Goal: Information Seeking & Learning: Understand process/instructions

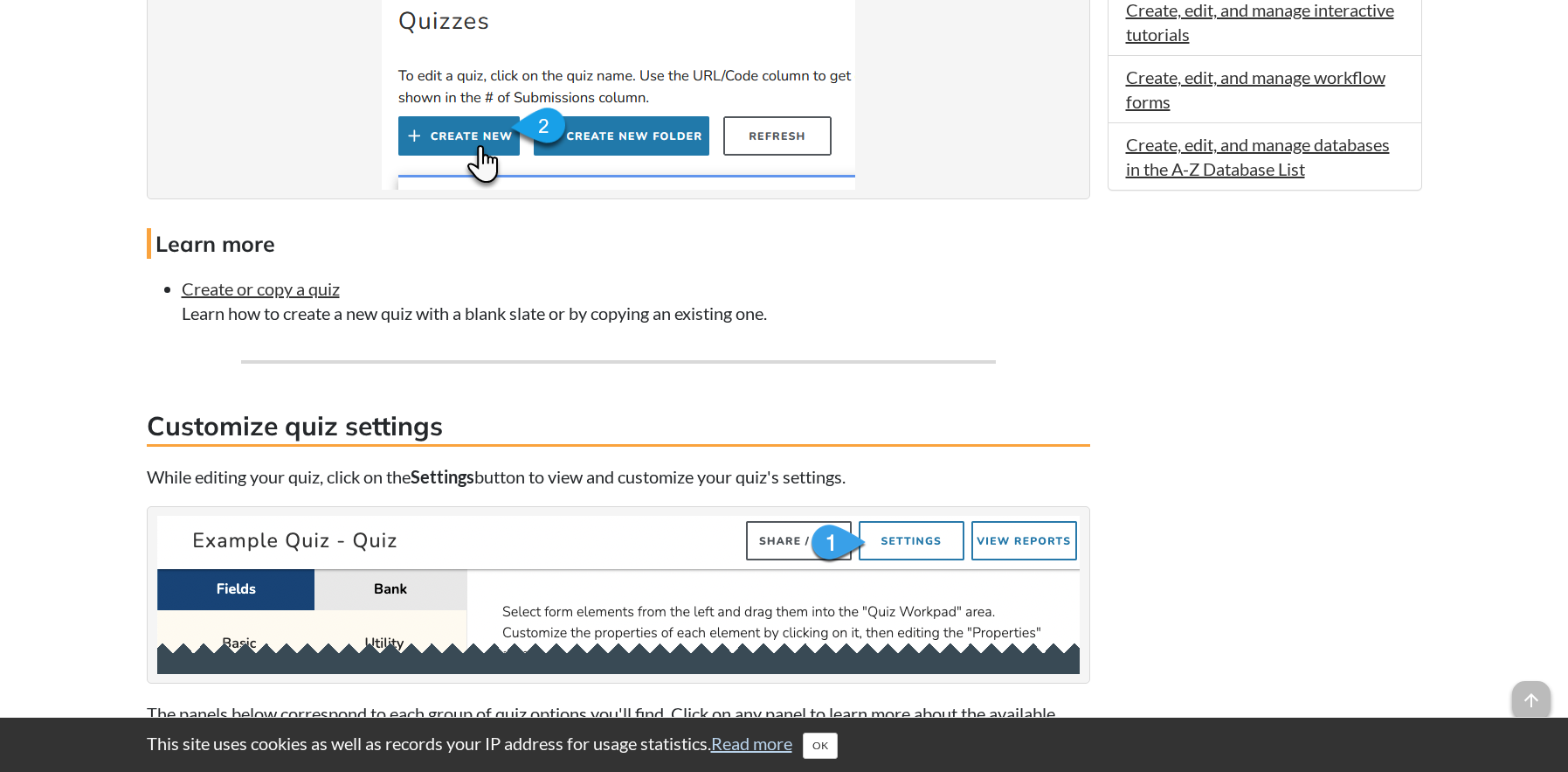
scroll to position [1398, 0]
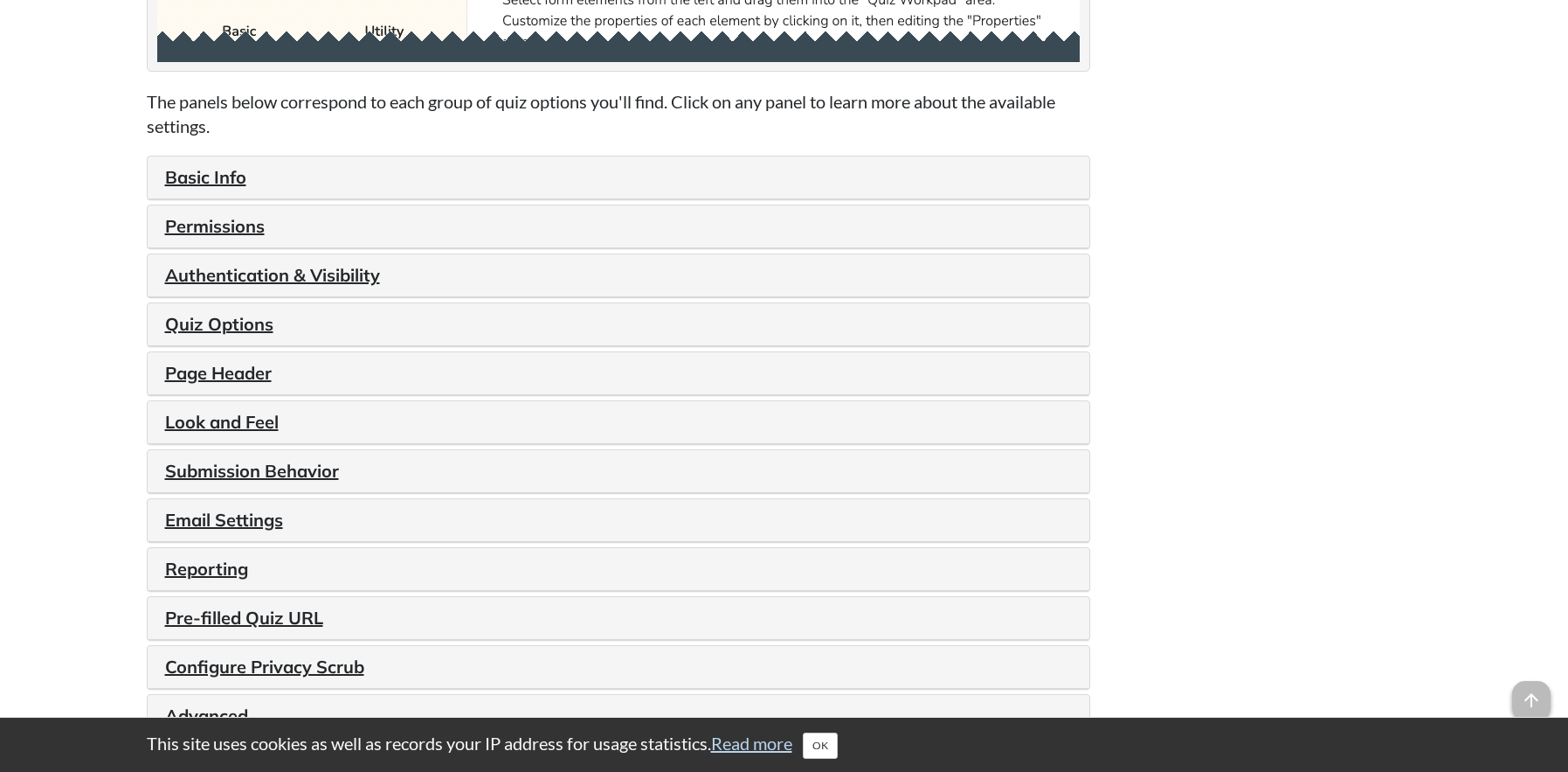
scroll to position [2010, 0]
click at [205, 323] on link "Quiz Options" at bounding box center [219, 323] width 109 height 22
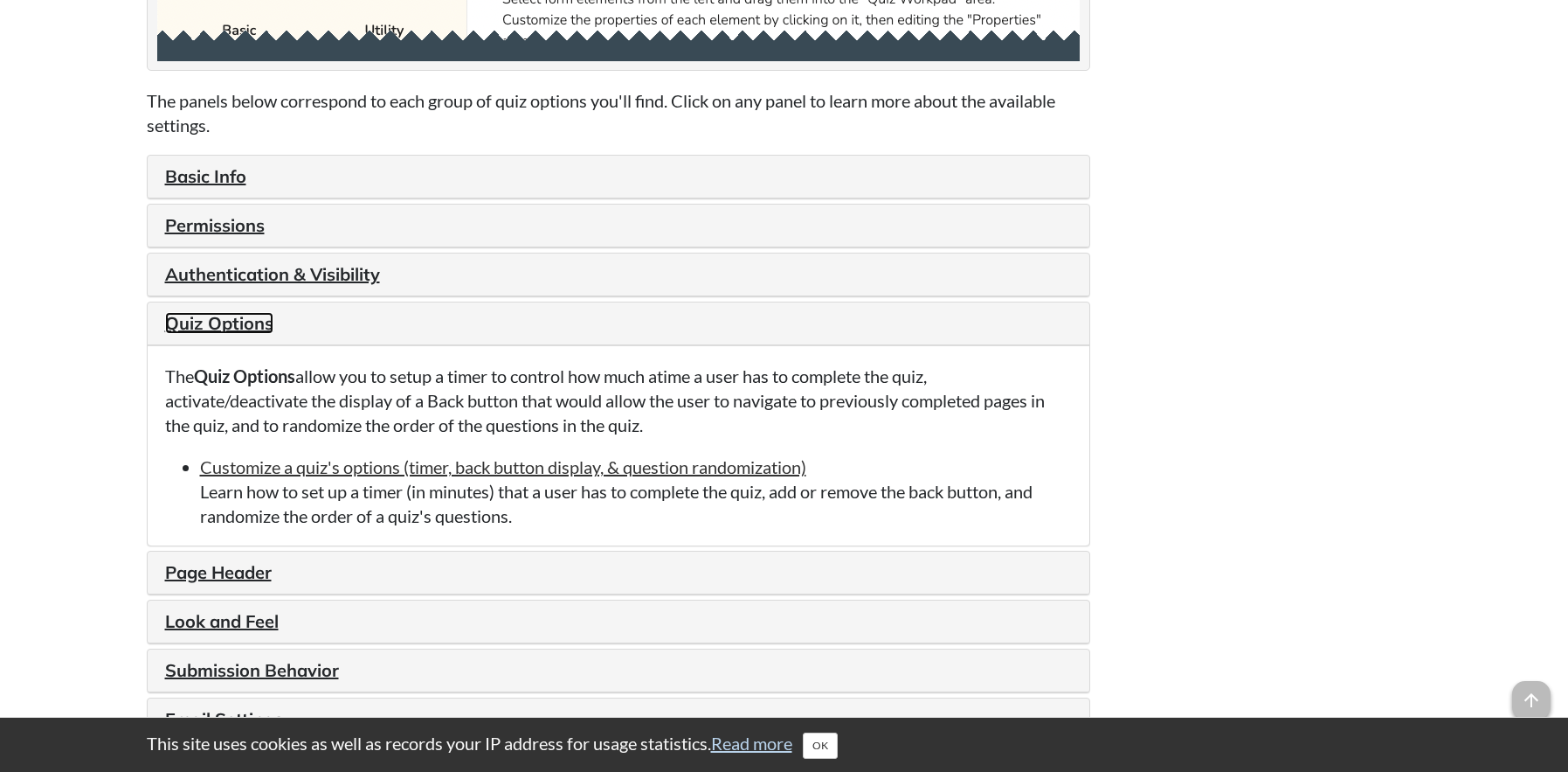
click at [210, 317] on link "Quiz Options" at bounding box center [219, 323] width 109 height 22
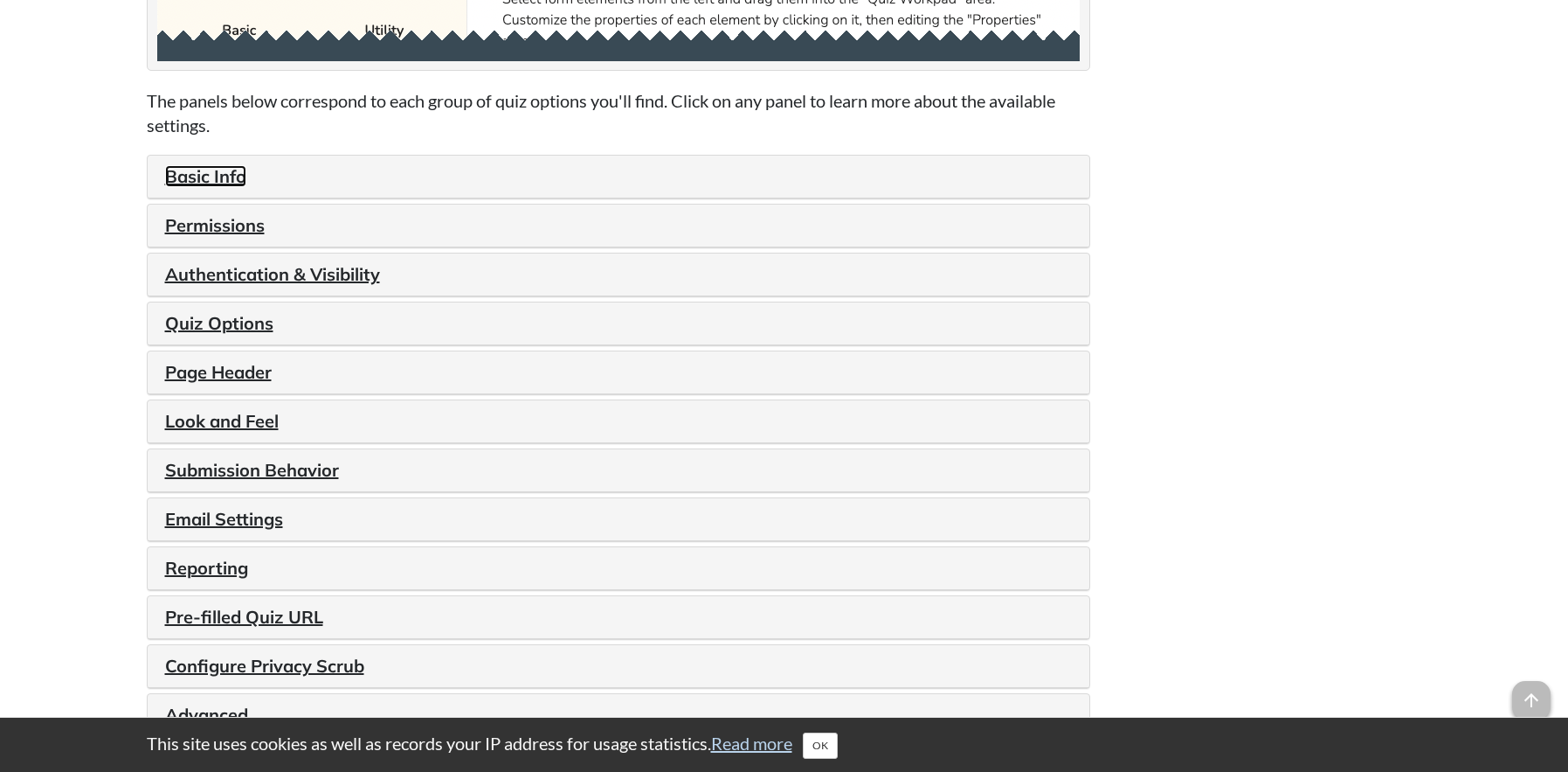
click at [210, 174] on link "Basic Info" at bounding box center [205, 176] width 81 height 22
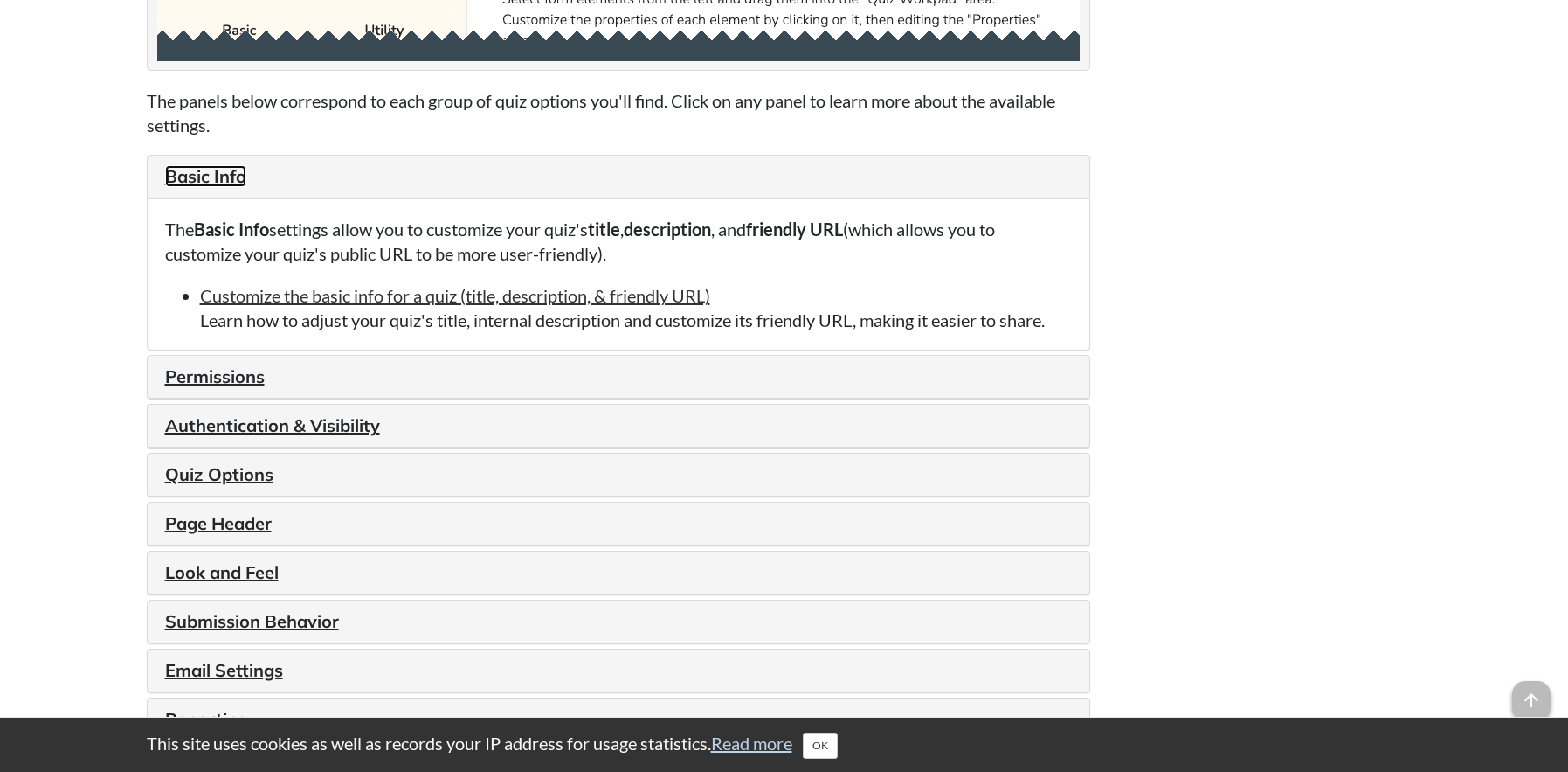
click at [210, 174] on link "Basic Info" at bounding box center [205, 176] width 81 height 22
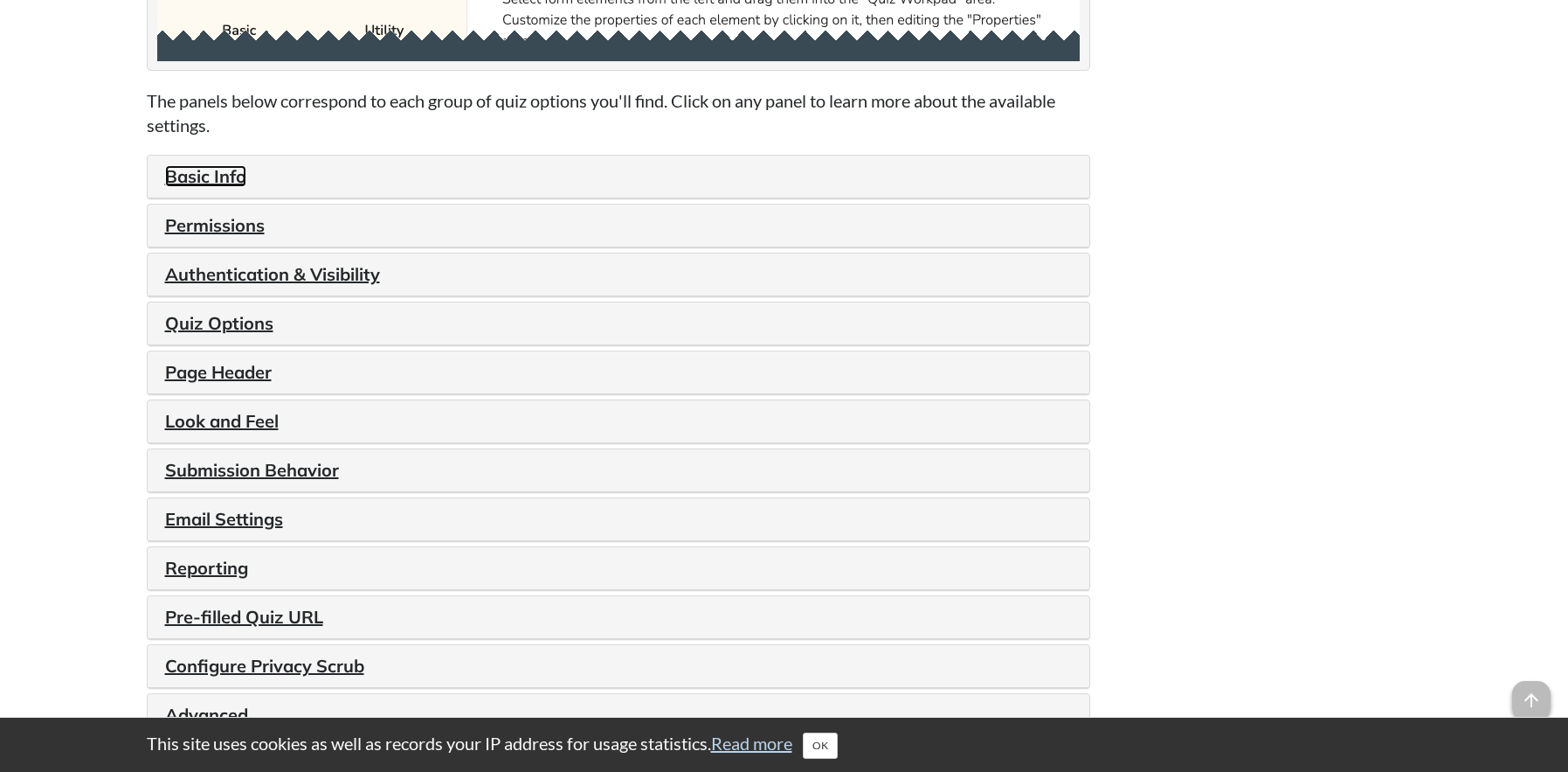
scroll to position [2097, 0]
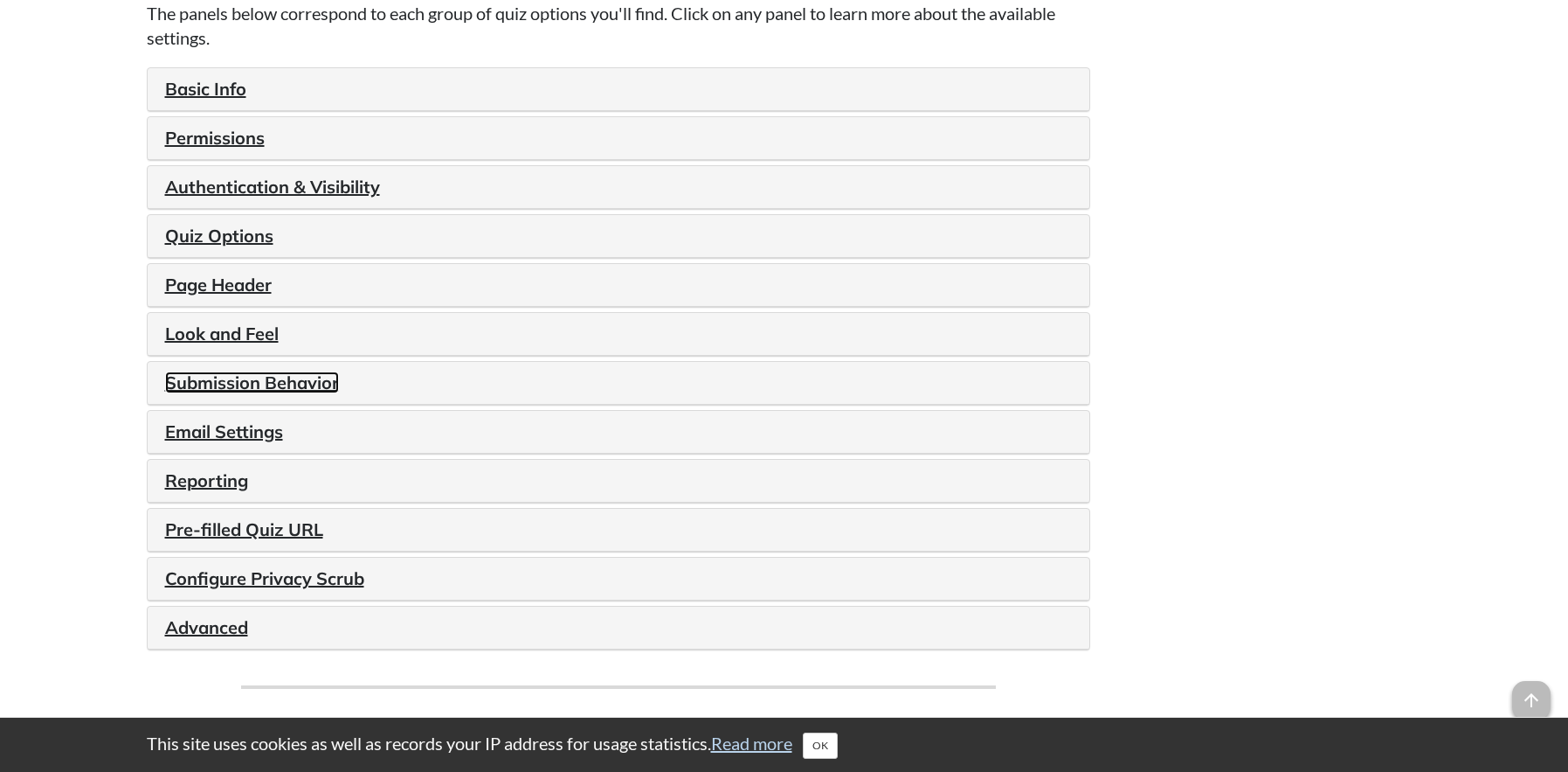
click at [304, 386] on link "Submission Behavior" at bounding box center [252, 382] width 174 height 22
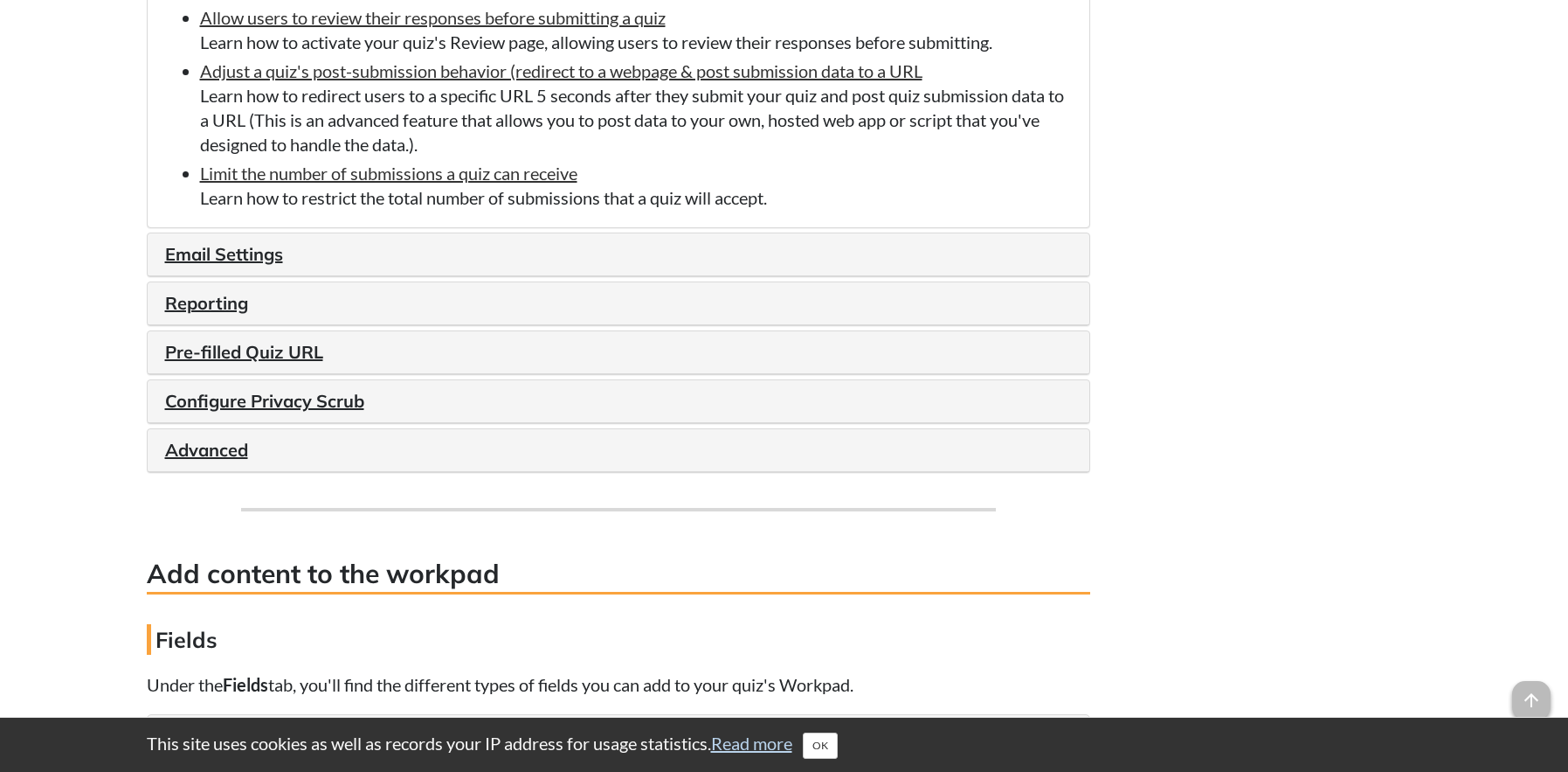
scroll to position [2709, 0]
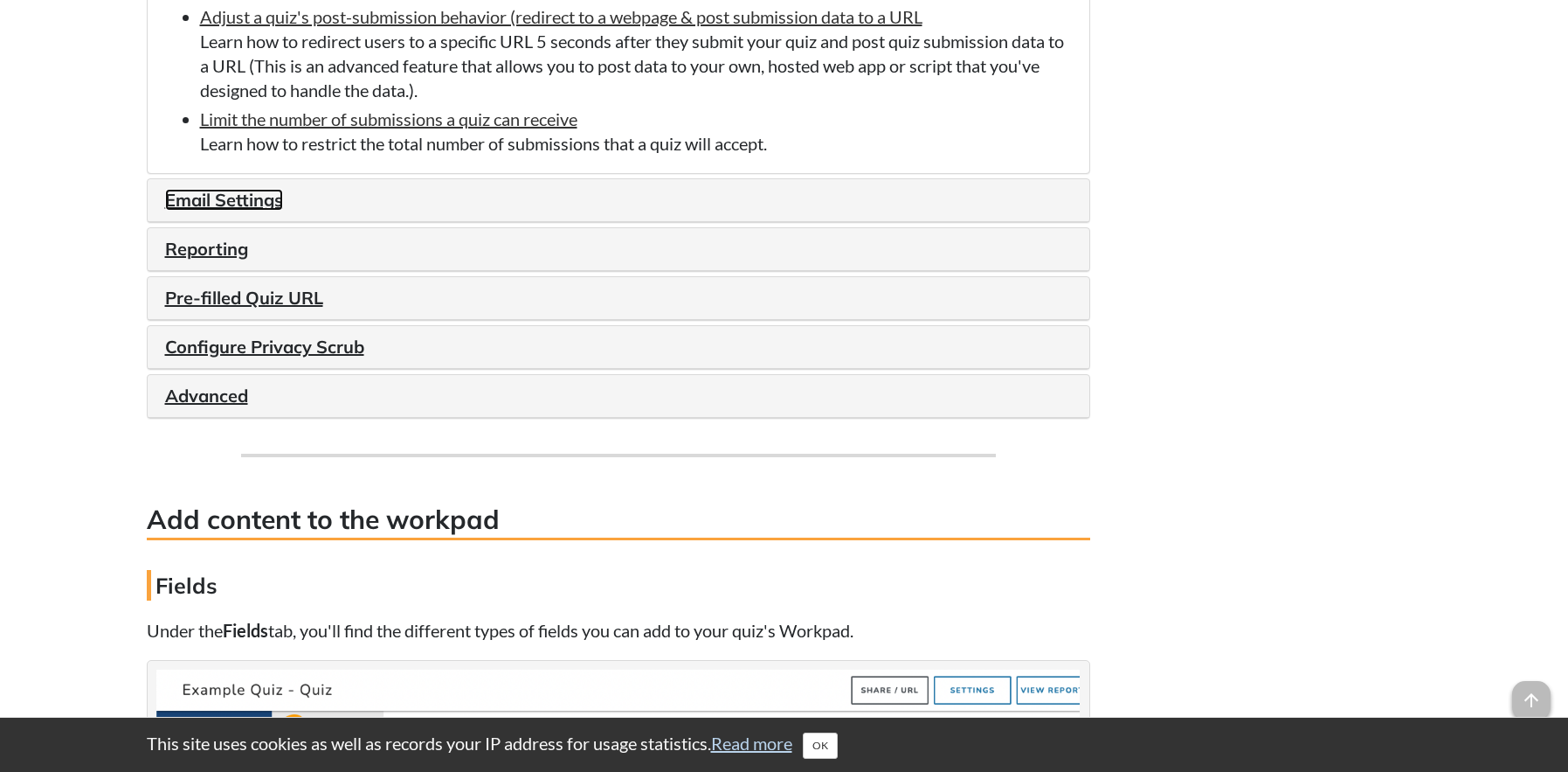
click at [253, 200] on link "Email Settings" at bounding box center [224, 200] width 118 height 22
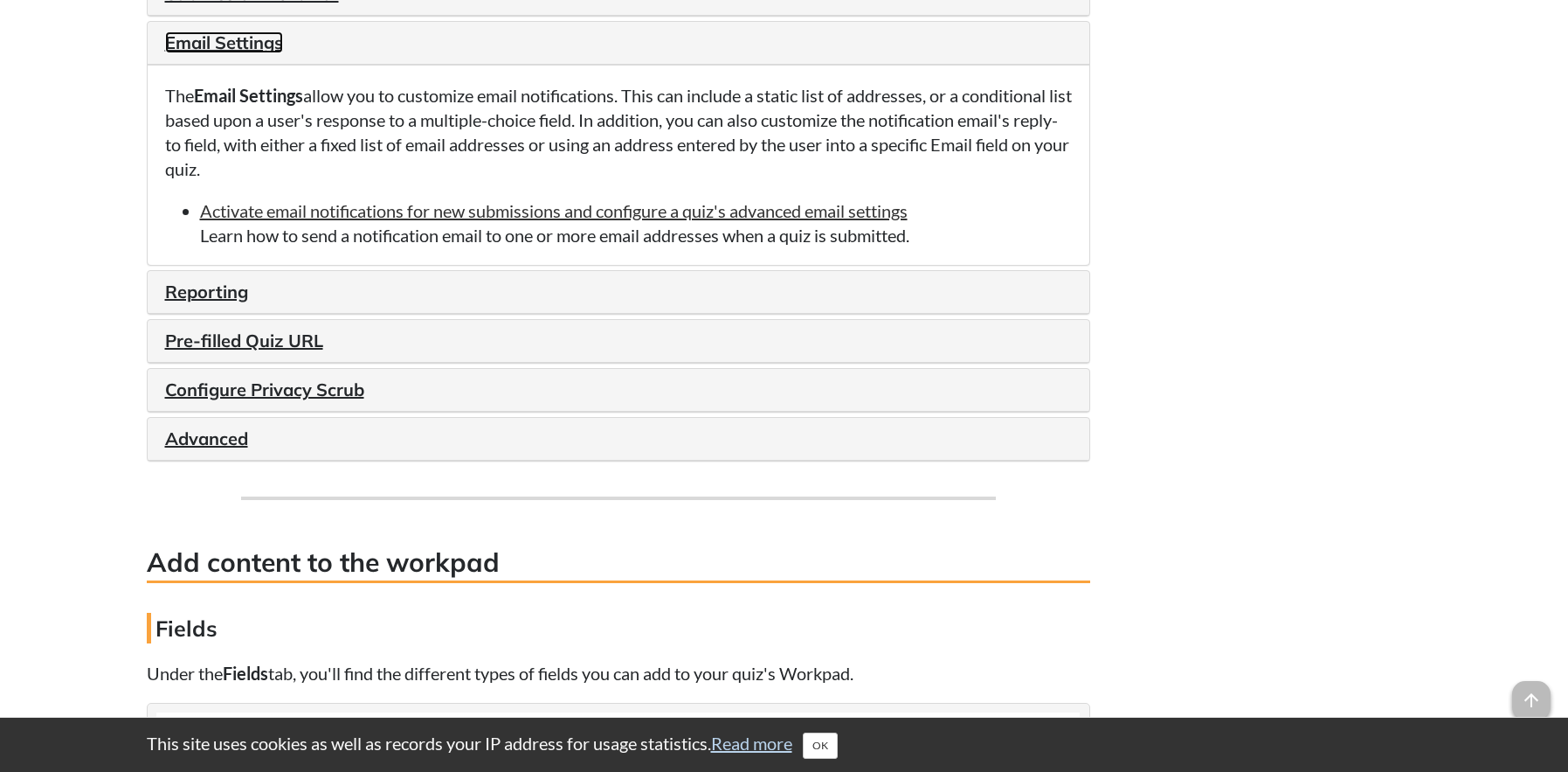
scroll to position [2447, 0]
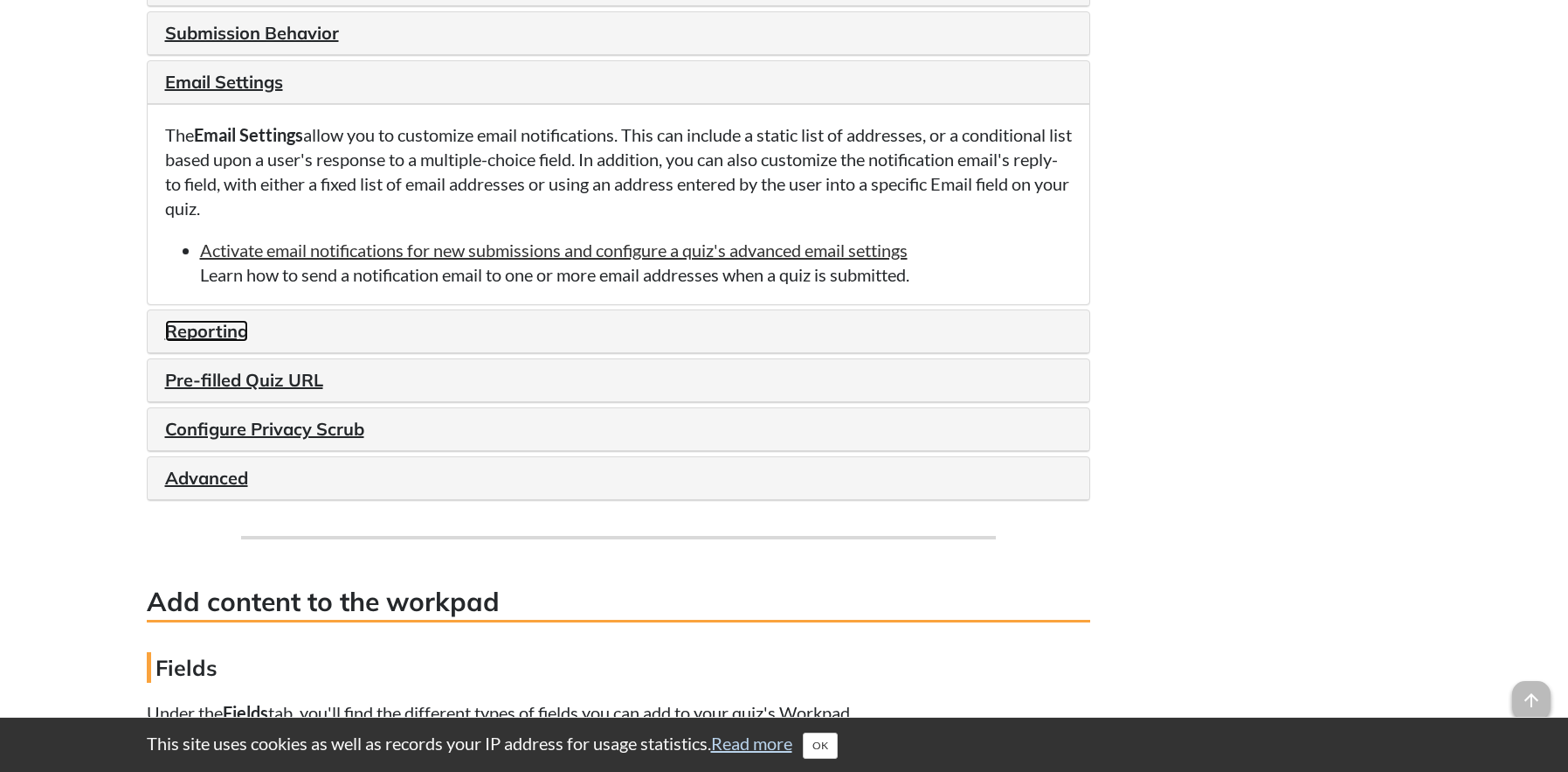
click at [213, 335] on link "Reporting" at bounding box center [206, 331] width 83 height 22
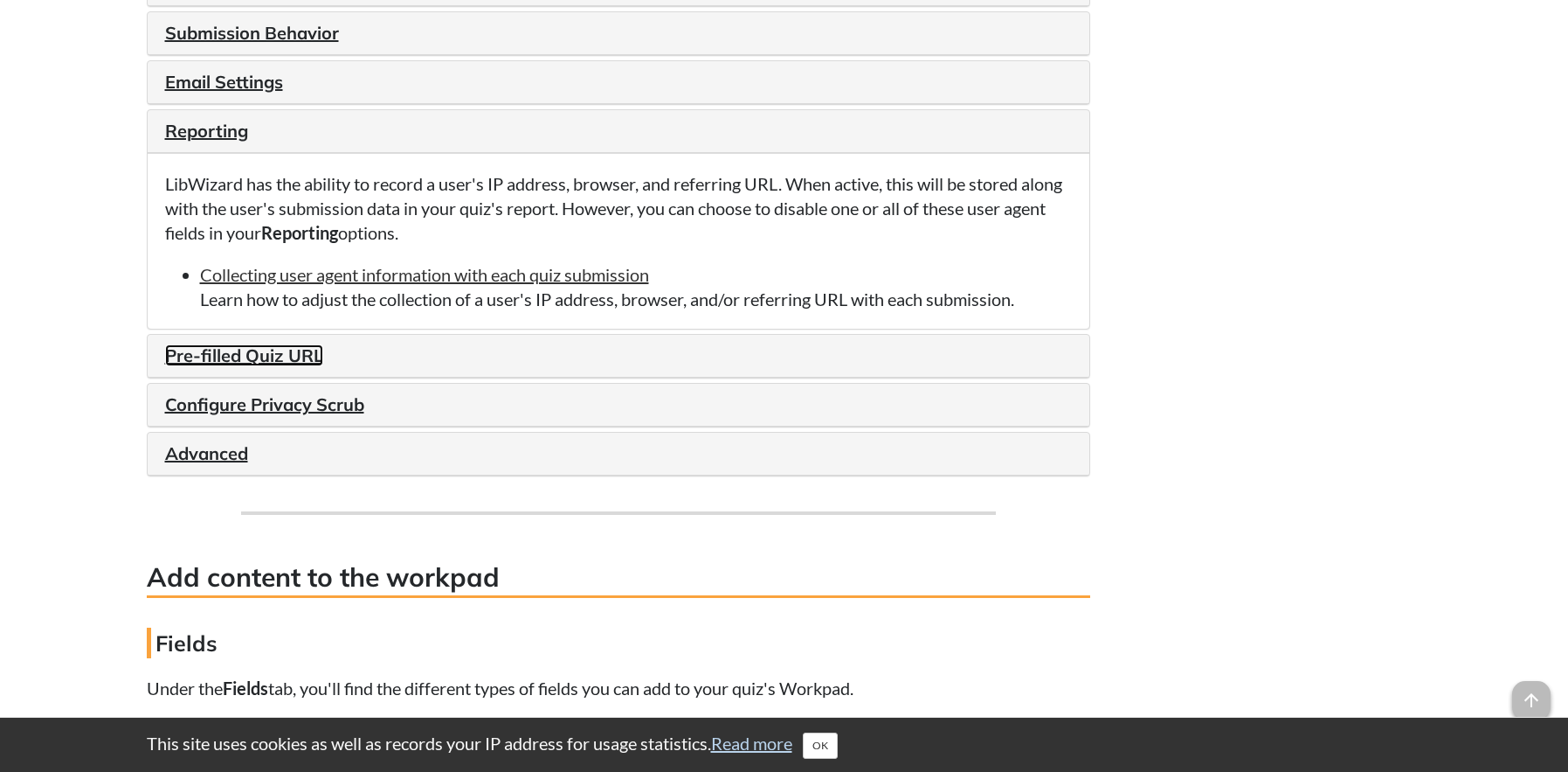
click at [287, 358] on link "Pre-filled Quiz URL" at bounding box center [244, 355] width 158 height 22
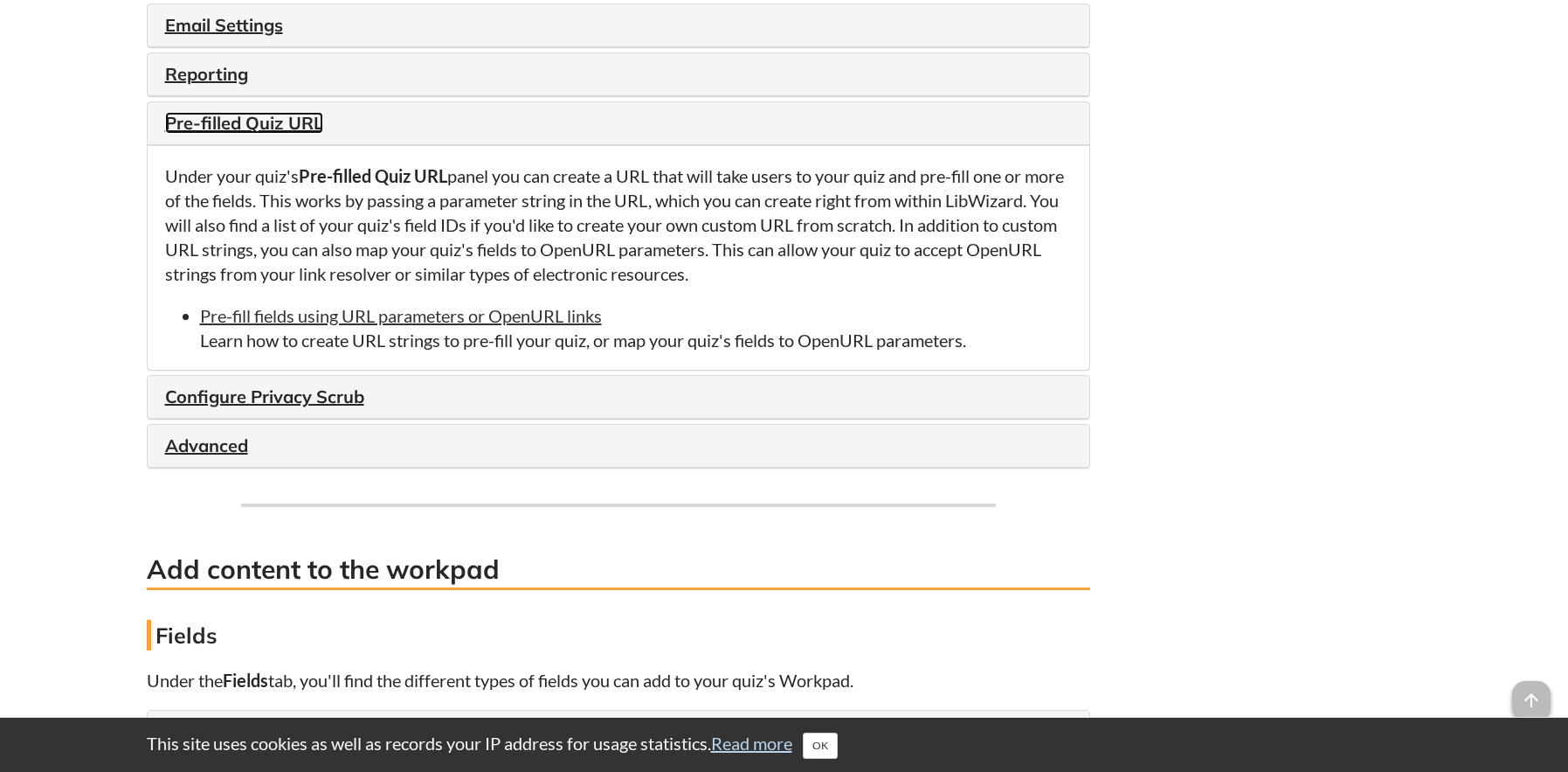
scroll to position [2534, 0]
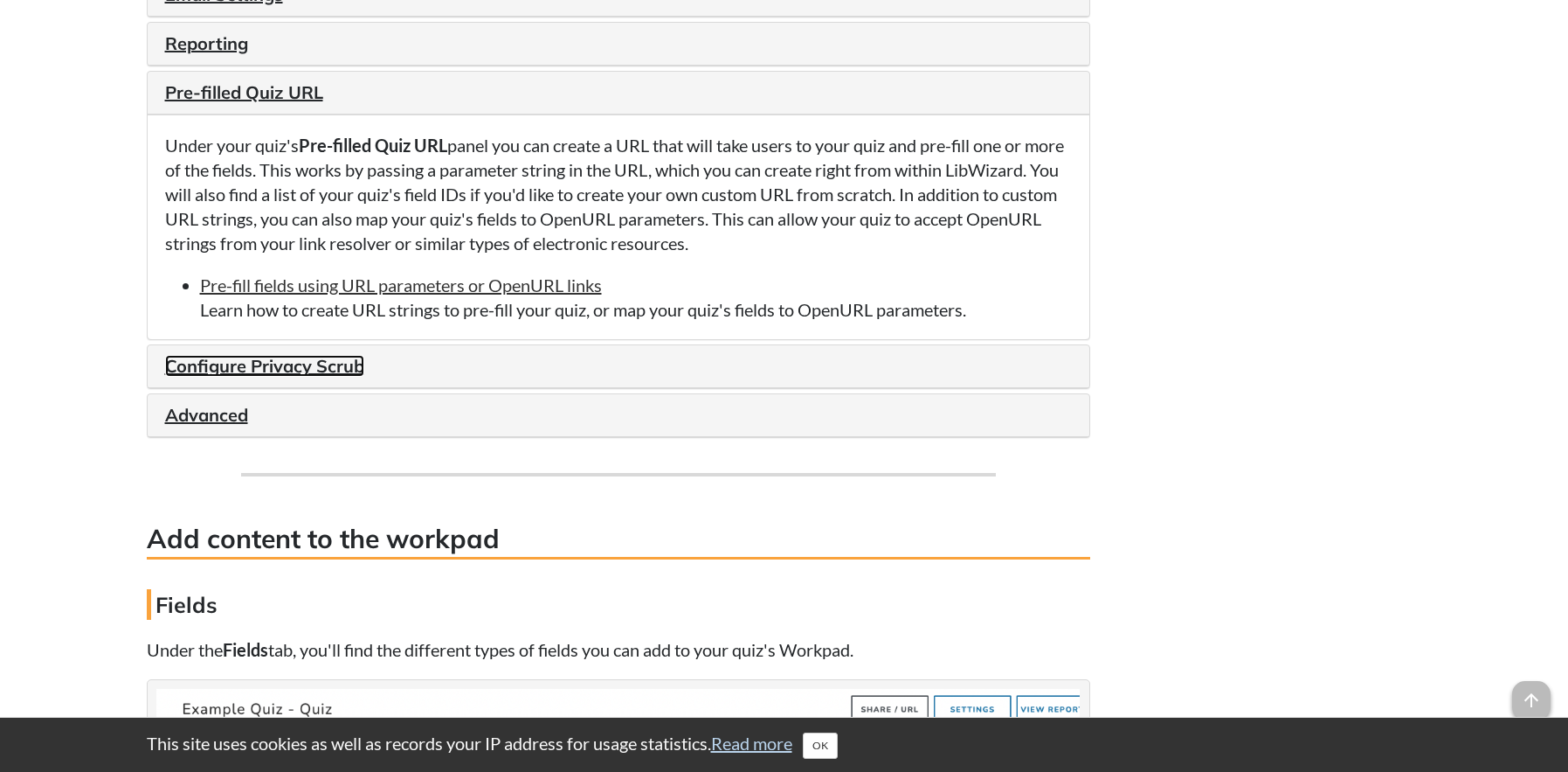
click at [321, 359] on link "Configure Privacy Scrub" at bounding box center [265, 365] width 199 height 22
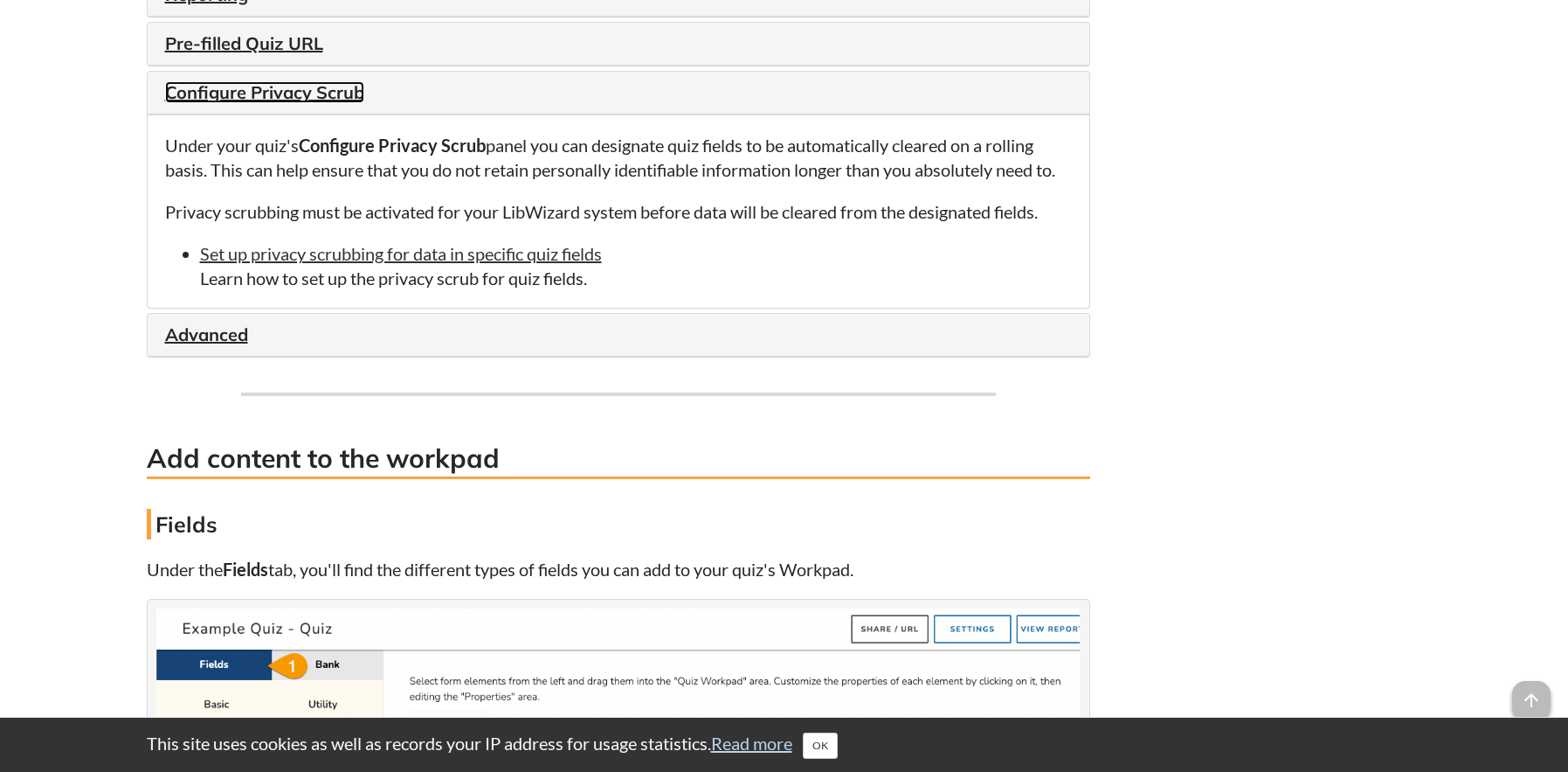
scroll to position [2621, 0]
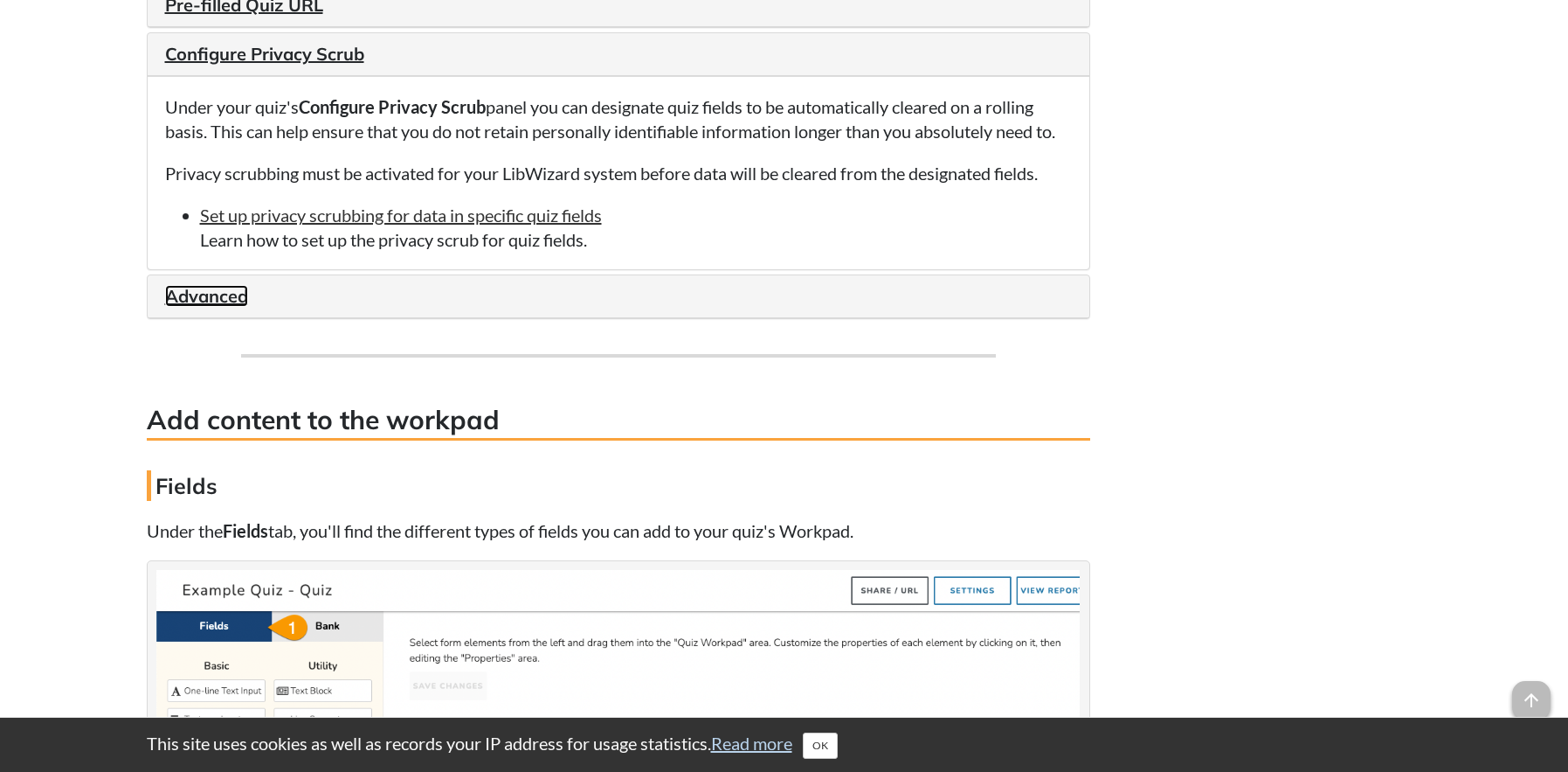
click at [197, 302] on link "Advanced" at bounding box center [206, 296] width 83 height 22
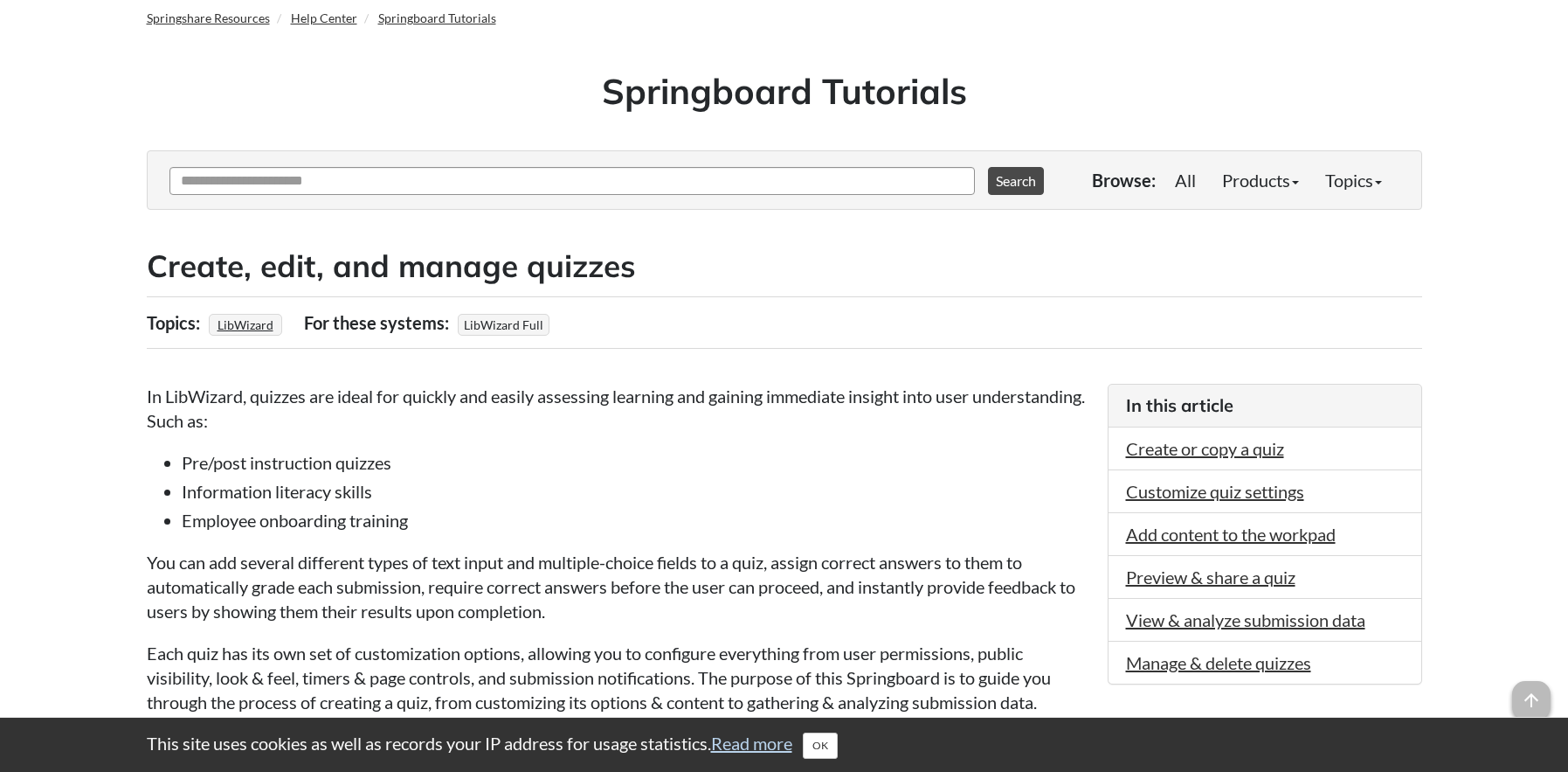
scroll to position [0, 0]
